Goal: Check status: Check status

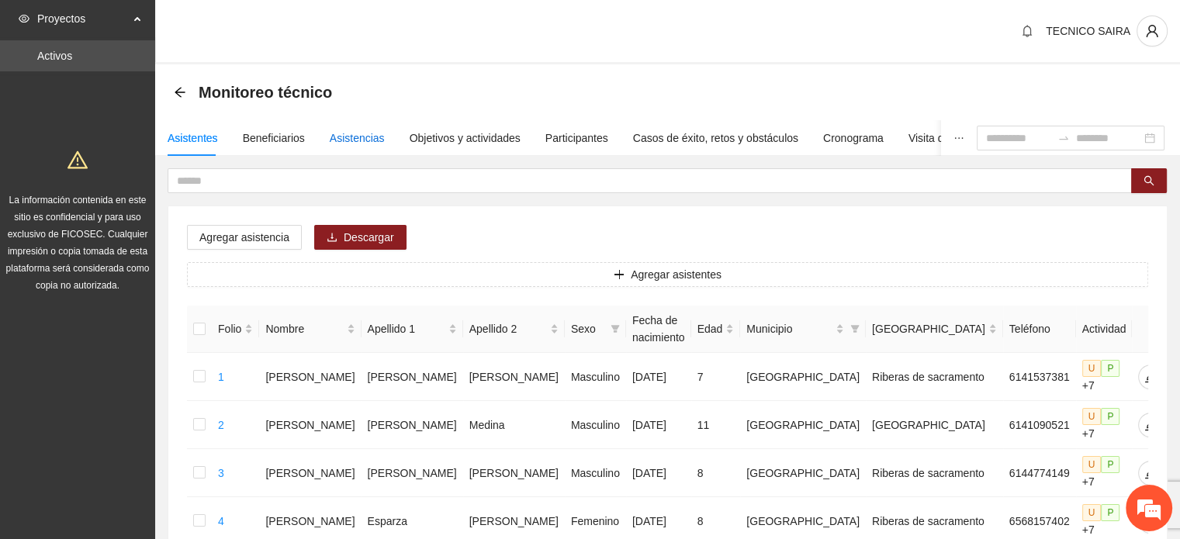
click at [351, 140] on div "Asistencias" at bounding box center [357, 138] width 55 height 17
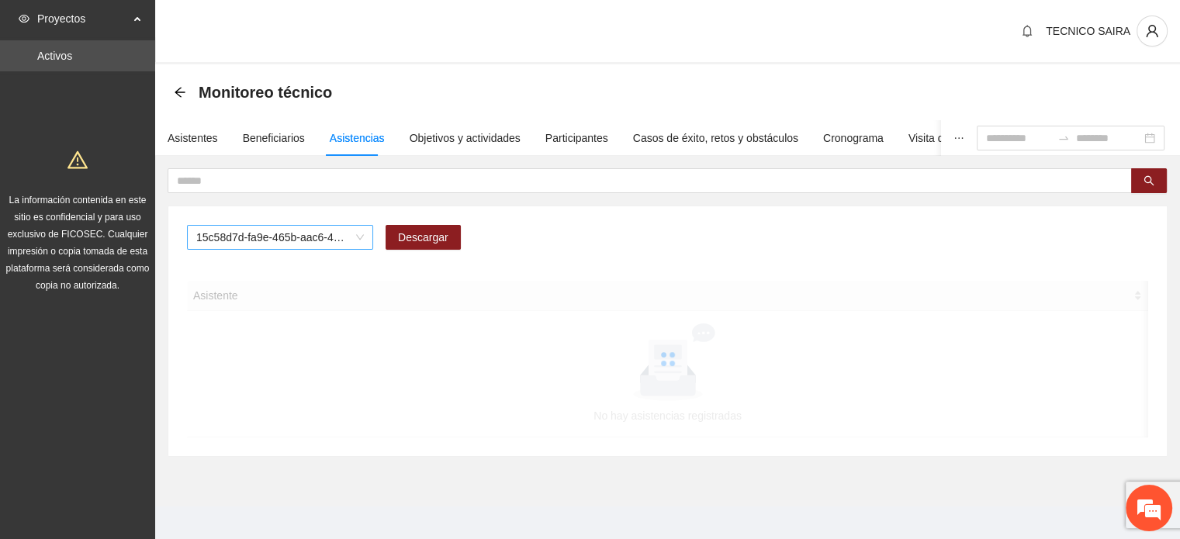
click at [300, 238] on span "15c58d7d-fa9e-465b-aac6-42c71e813e4c" at bounding box center [280, 237] width 168 height 23
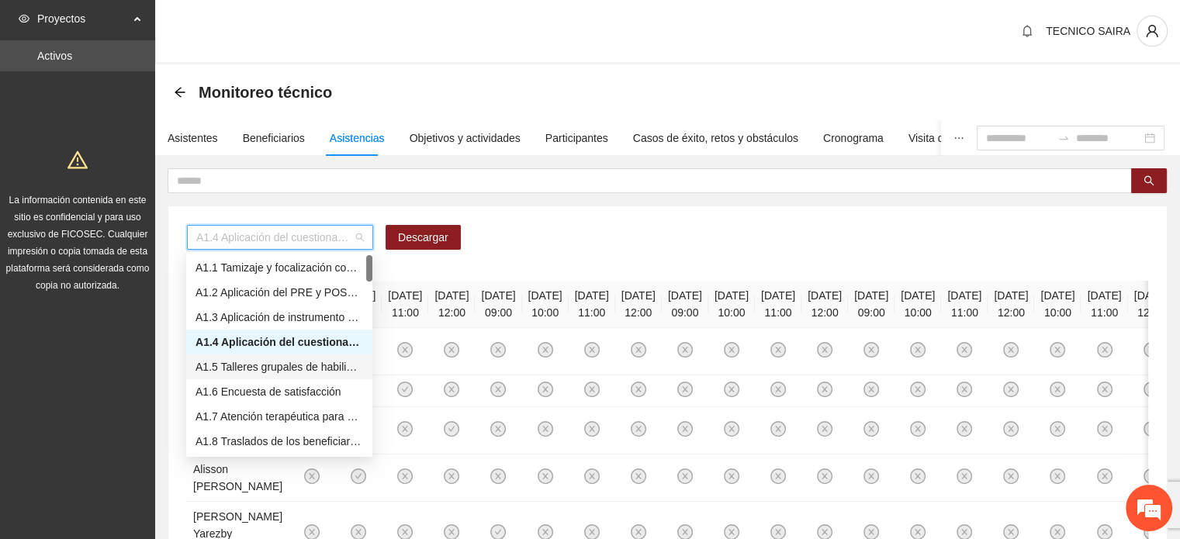
click at [261, 368] on div "A1.5 Talleres grupales de habilidades para la vida (Autoestima, Autoconocimient…" at bounding box center [279, 366] width 168 height 17
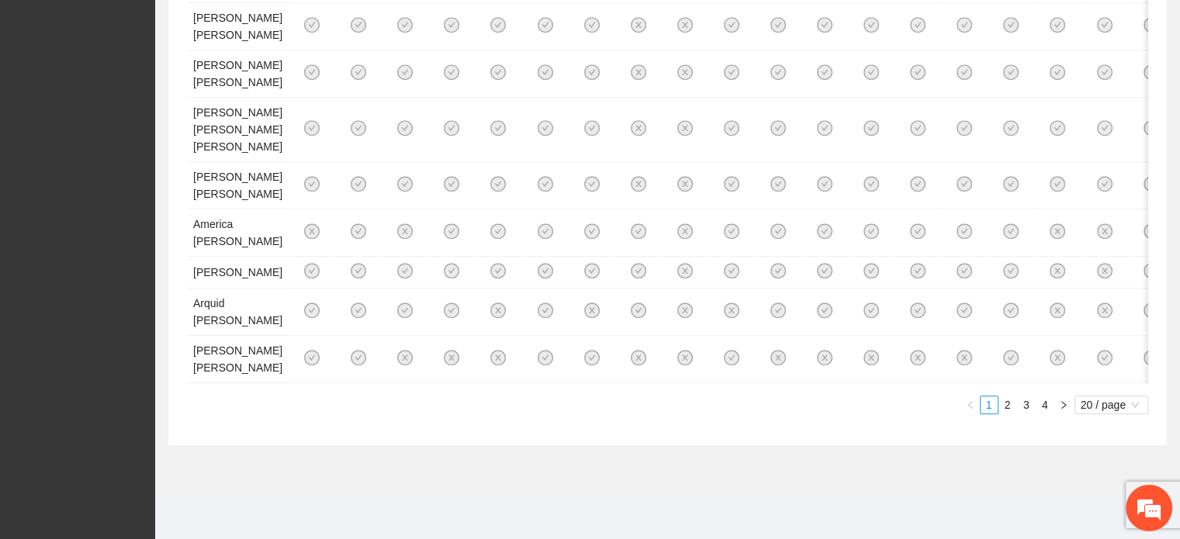
scroll to position [1479, 0]
click at [1027, 408] on link "3" at bounding box center [1026, 404] width 17 height 17
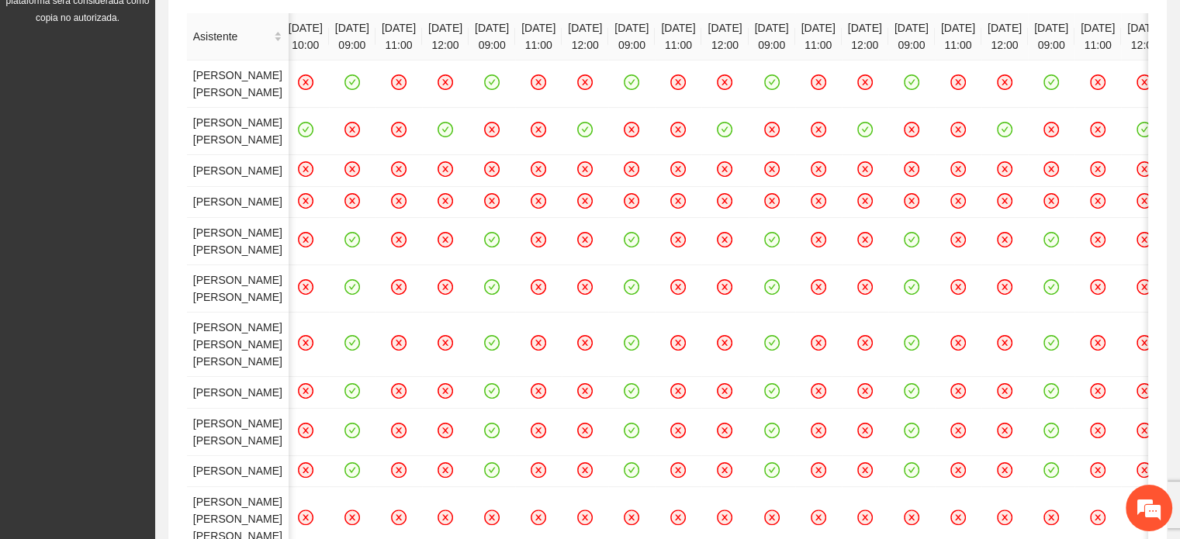
scroll to position [261, 0]
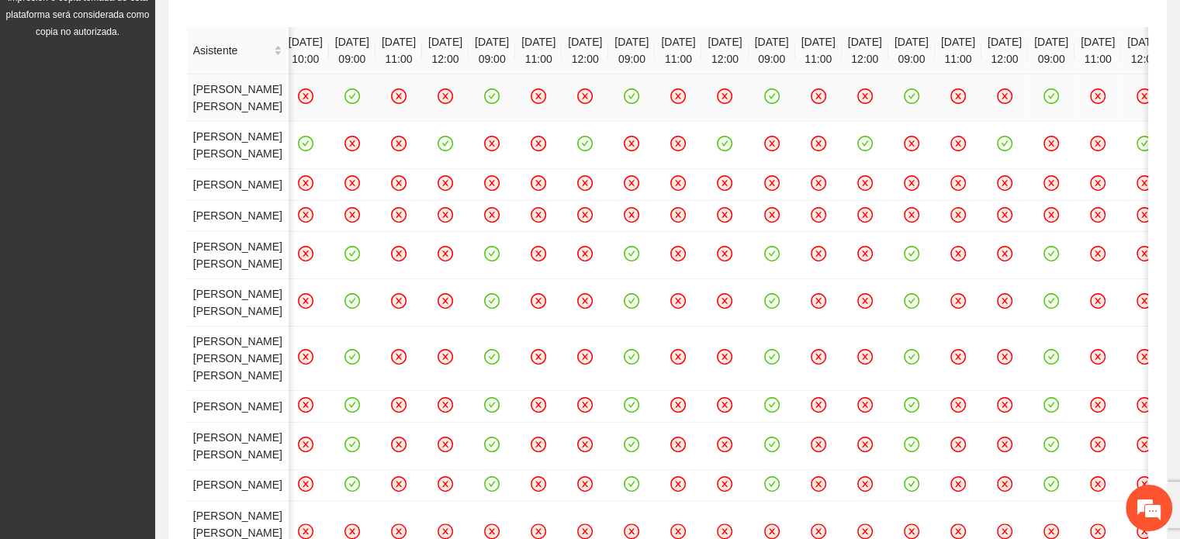
scroll to position [244, 0]
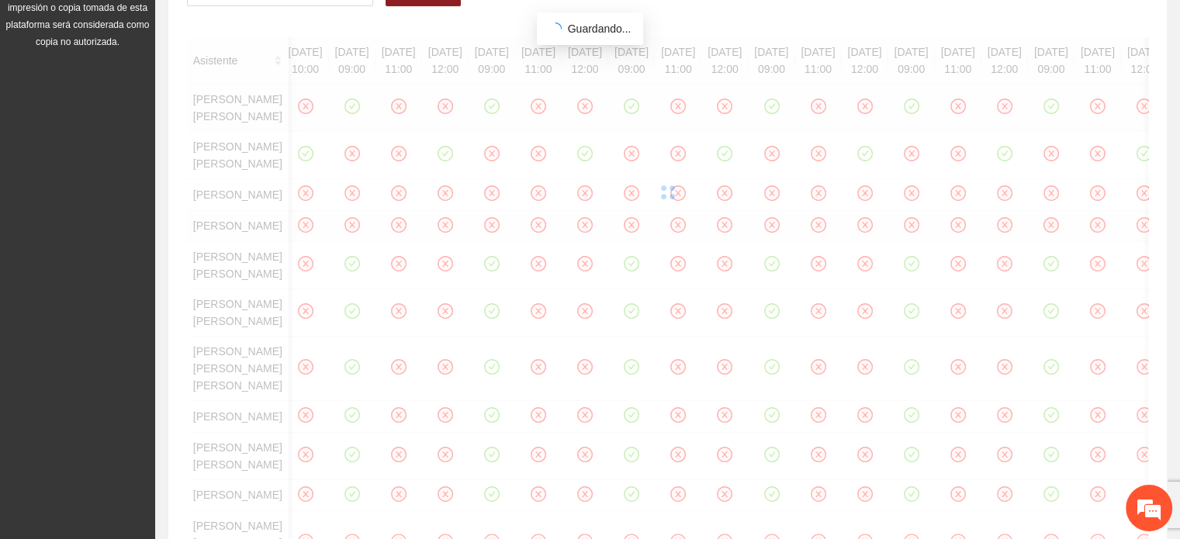
click at [360, 334] on div at bounding box center [667, 192] width 961 height 310
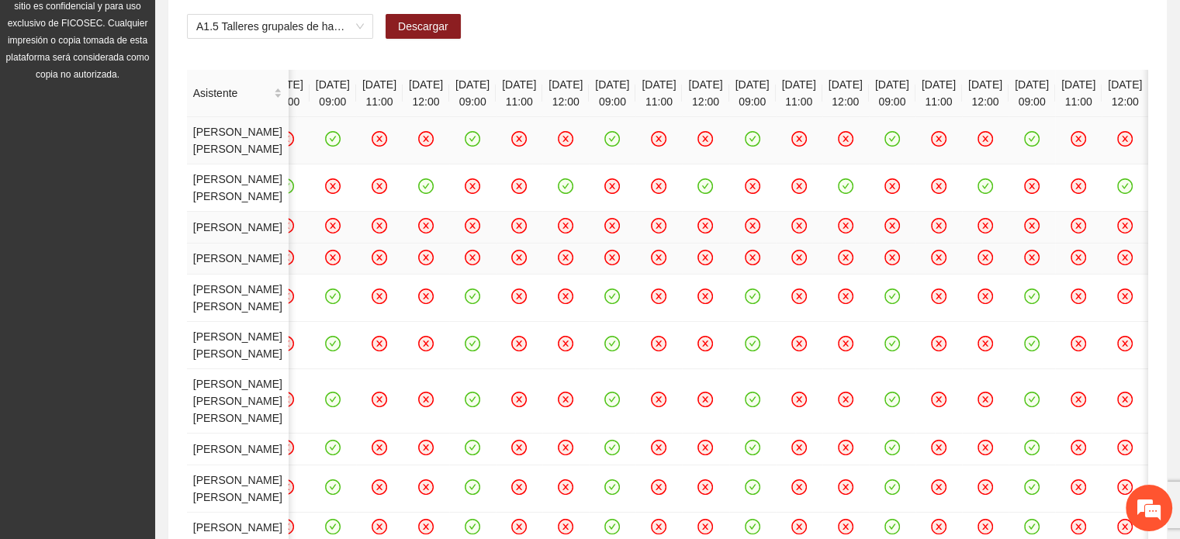
scroll to position [201, 0]
